Goal: Task Accomplishment & Management: Use online tool/utility

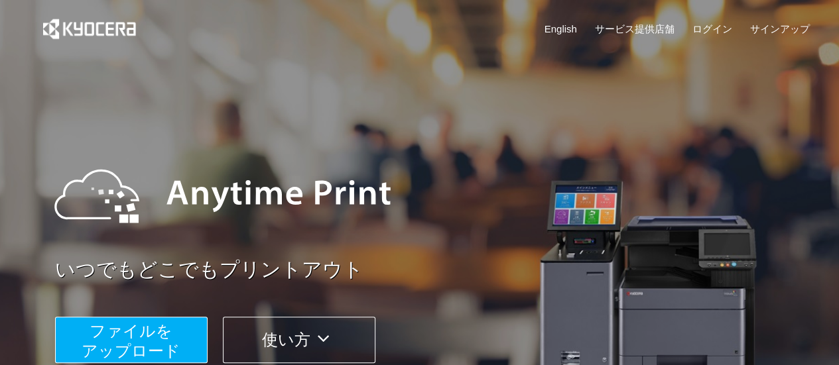
scroll to position [70, 0]
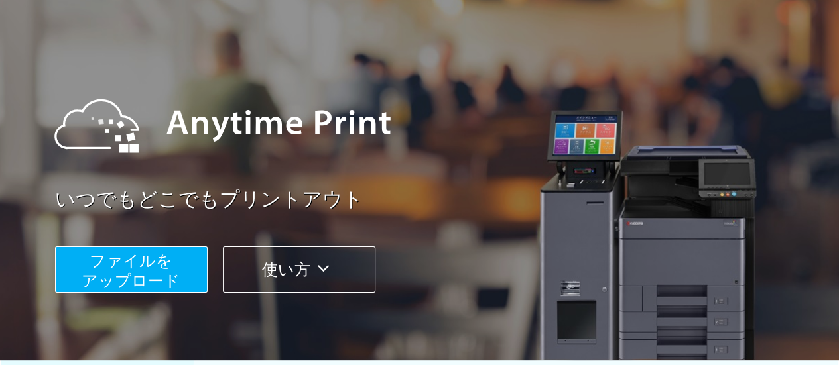
click at [142, 256] on span "ファイルを ​​アップロード" at bounding box center [131, 271] width 99 height 38
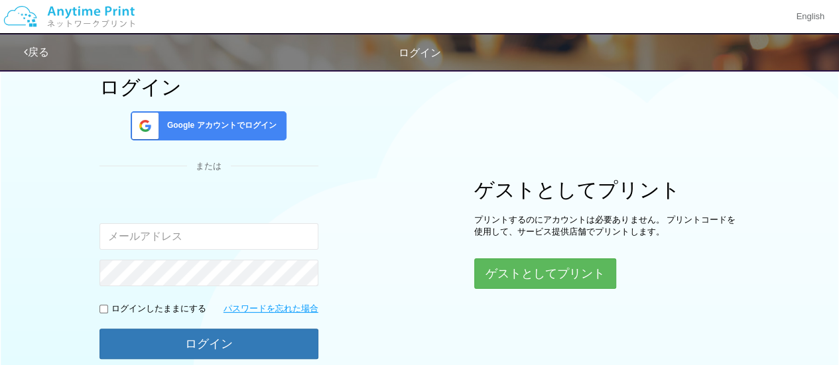
scroll to position [105, 0]
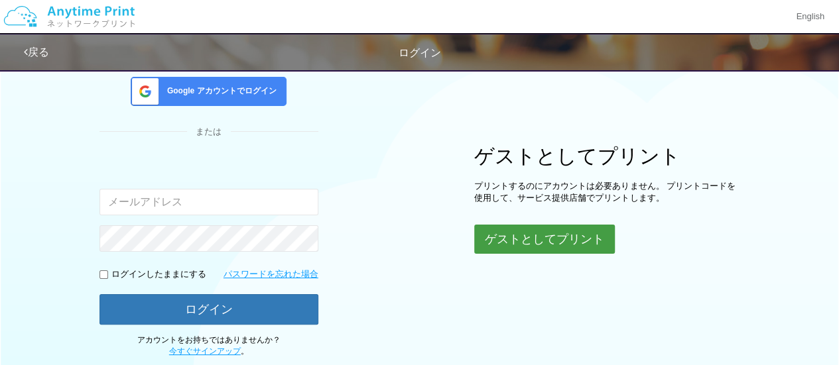
click at [515, 247] on button "ゲストとしてプリント" at bounding box center [544, 239] width 141 height 29
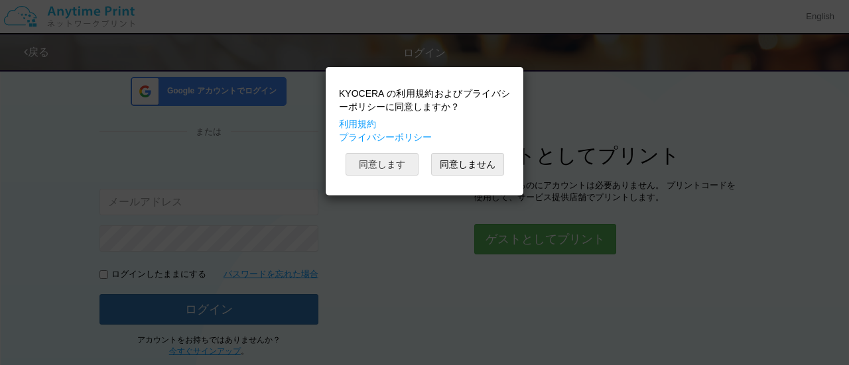
click at [395, 170] on button "同意します" at bounding box center [381, 164] width 73 height 23
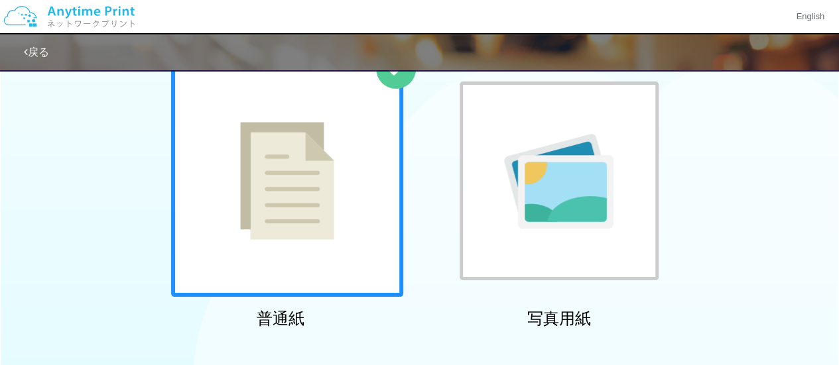
scroll to position [105, 0]
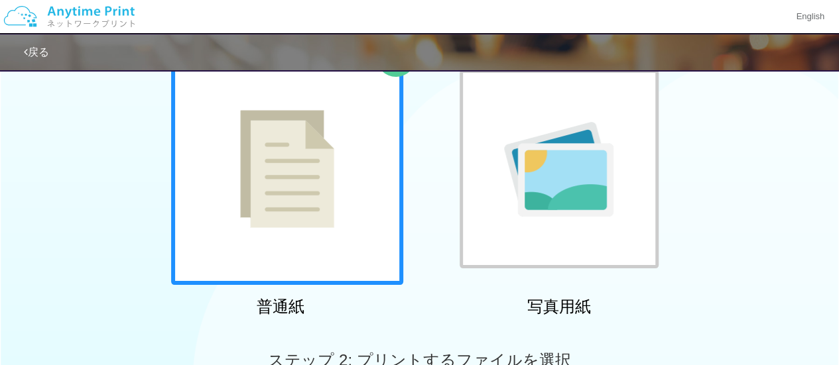
click at [343, 182] on div at bounding box center [287, 169] width 232 height 232
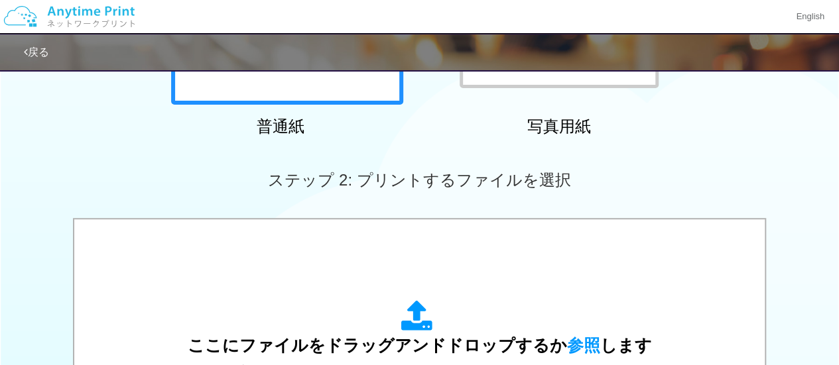
scroll to position [406, 0]
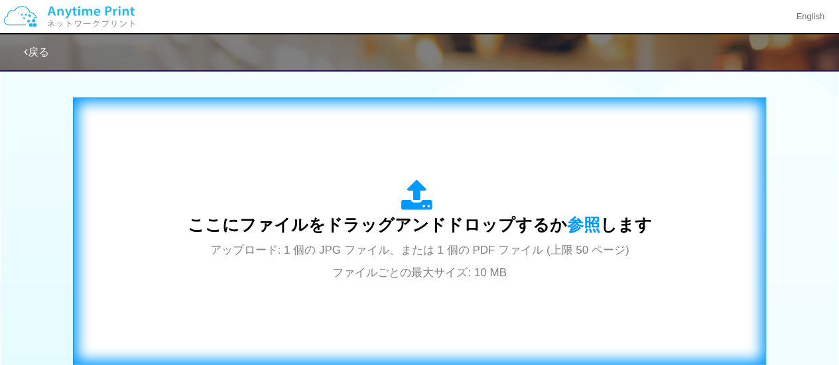
click at [442, 202] on div "ここにファイルをドラッグアンドドロップするか 参照 します アップロード: 1 個の JPG ファイル、または 1 個の PDF ファイル (上限 50 ペー…" at bounding box center [420, 231] width 464 height 103
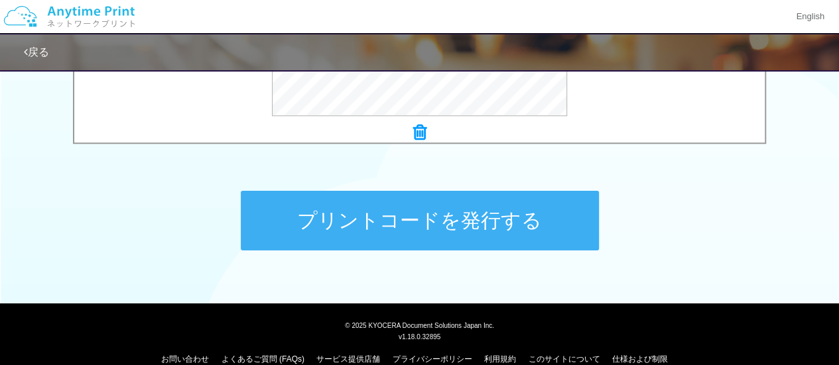
scroll to position [402, 0]
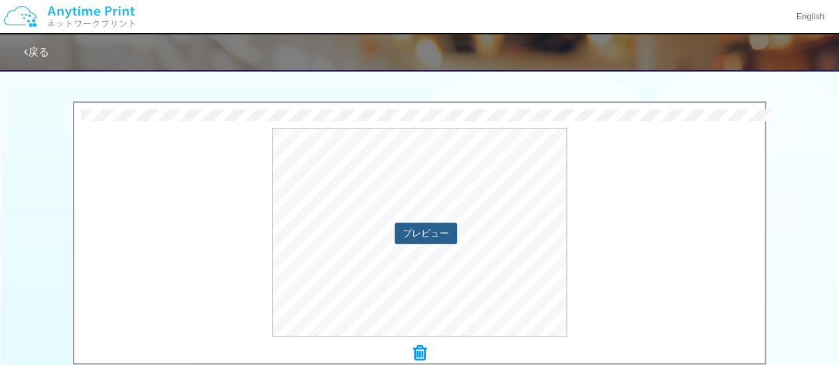
click at [440, 233] on button "プレビュー" at bounding box center [425, 233] width 62 height 21
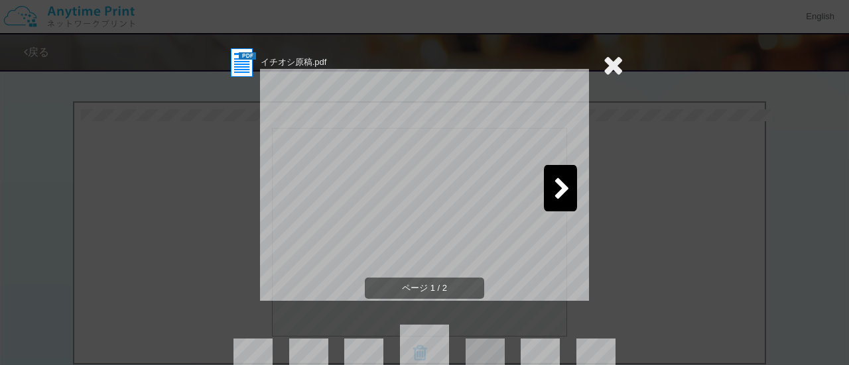
click at [554, 184] on icon at bounding box center [562, 189] width 17 height 23
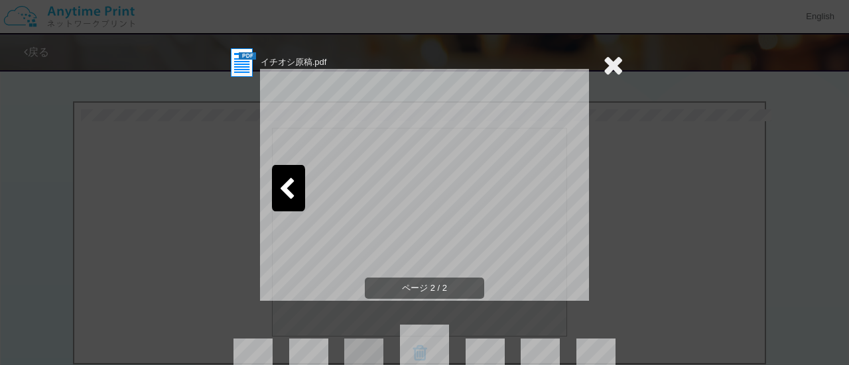
click at [607, 64] on icon at bounding box center [613, 65] width 21 height 27
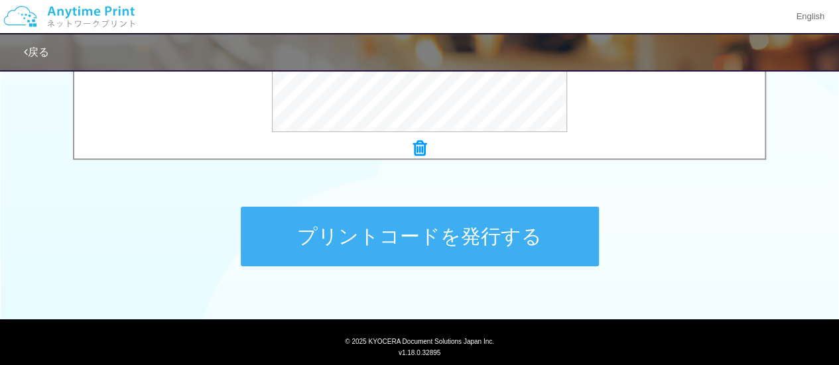
scroll to position [640, 0]
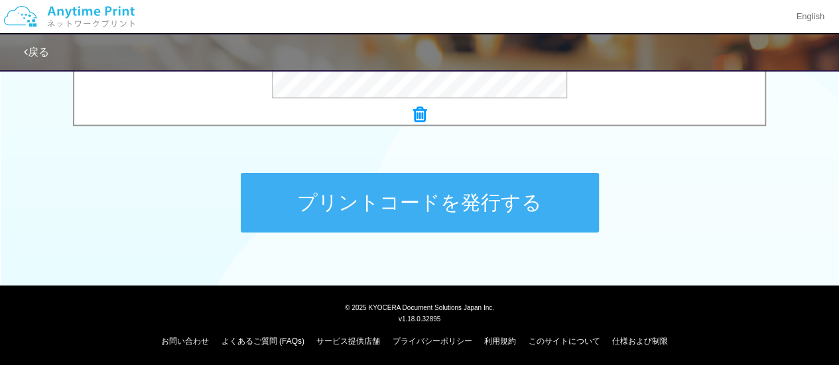
click at [490, 189] on button "プリントコードを発行する" at bounding box center [420, 203] width 358 height 60
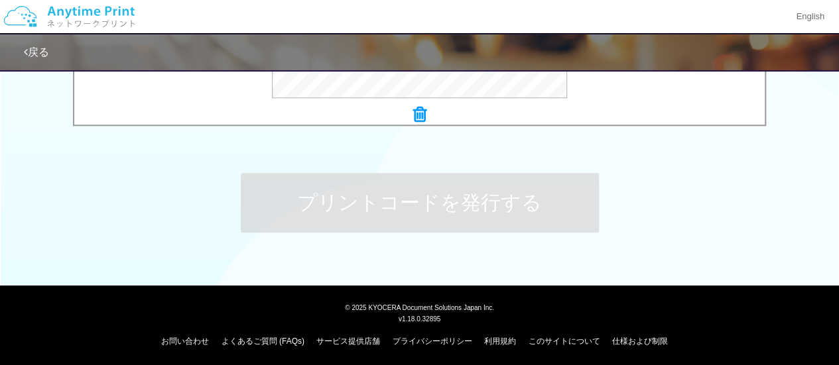
scroll to position [0, 0]
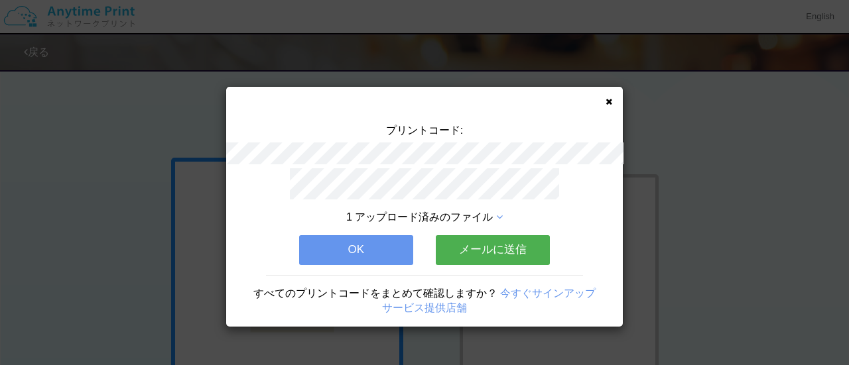
click at [377, 242] on button "OK" at bounding box center [356, 249] width 114 height 29
